Goal: Task Accomplishment & Management: Complete application form

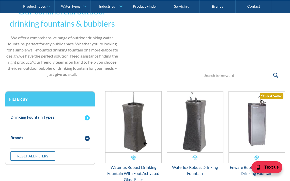
click at [88, 118] on img "Email Form 3" at bounding box center [87, 118] width 5 height 5
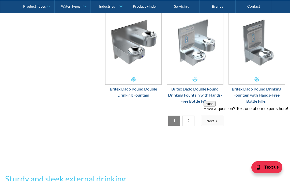
scroll to position [880, 0]
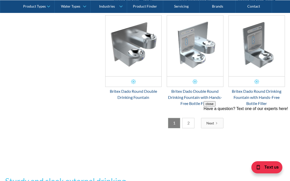
click at [188, 118] on link "2" at bounding box center [188, 123] width 12 height 10
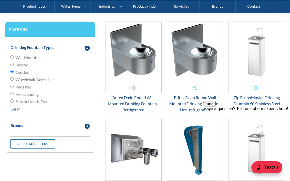
scroll to position [208, 0]
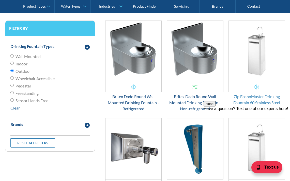
click at [258, 99] on div "Zip EconoMaster Drinking Fountain 60 Stainless Steel" at bounding box center [256, 100] width 56 height 12
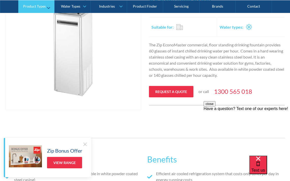
scroll to position [144, 0]
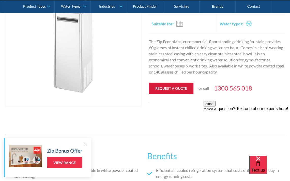
click at [170, 89] on link "Request a quote" at bounding box center [171, 88] width 44 height 11
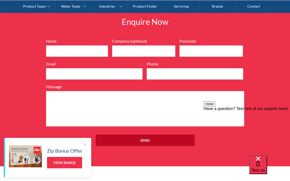
scroll to position [554, 0]
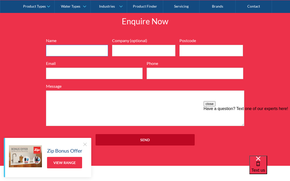
click at [70, 51] on input "Name" at bounding box center [77, 50] width 62 height 11
type input "Tracey"
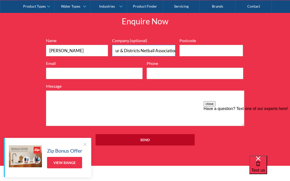
scroll to position [0, 17]
type input "Nambour & Districts Netball Association"
type input "4556"
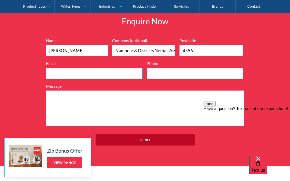
click at [108, 74] on input "Email" at bounding box center [94, 73] width 97 height 11
type input "info@nambournetball.com.au"
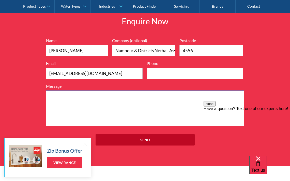
click at [96, 111] on textarea "Message" at bounding box center [145, 109] width 198 height 36
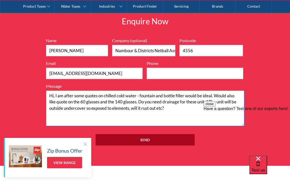
type textarea "Hi, I am after some quotes on chilled cold water - fountain and bottle filler w…"
click at [146, 139] on input "Send" at bounding box center [145, 139] width 99 height 11
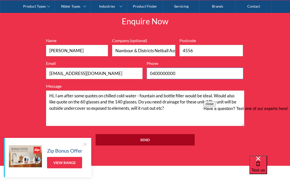
type input "0400000000"
click at [143, 140] on input "Send" at bounding box center [145, 139] width 99 height 11
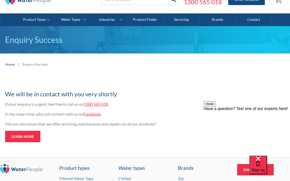
scroll to position [28, 0]
